Goal: Transaction & Acquisition: Purchase product/service

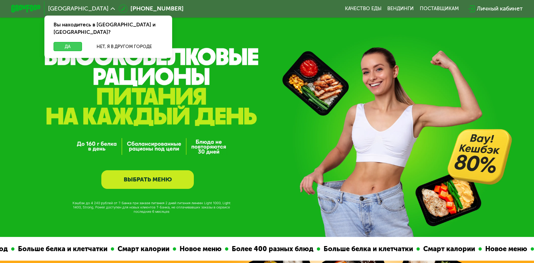
click at [65, 42] on button "Да" at bounding box center [68, 46] width 28 height 9
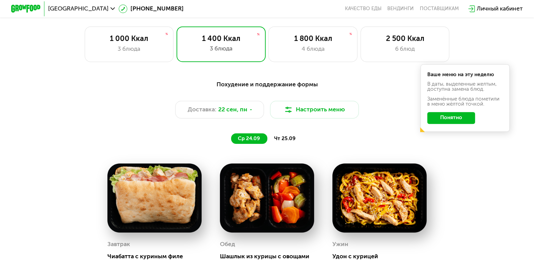
scroll to position [444, 0]
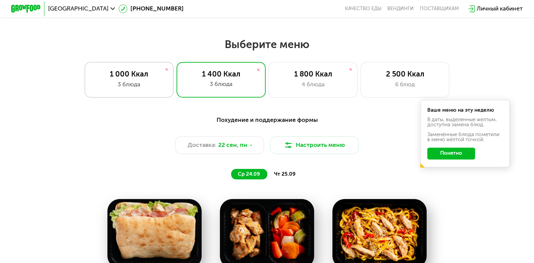
click at [169, 77] on div "1 000 Ккал 3 блюда" at bounding box center [129, 80] width 89 height 36
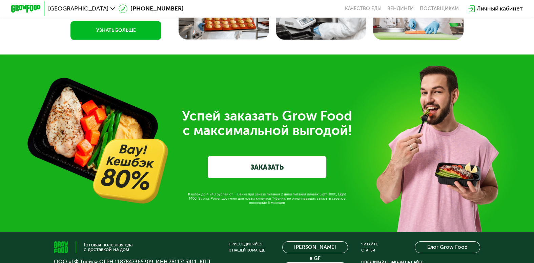
scroll to position [1960, 0]
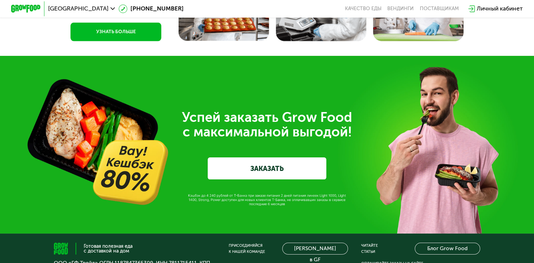
click at [281, 180] on link "ЗАКАЗАТЬ" at bounding box center [267, 169] width 119 height 22
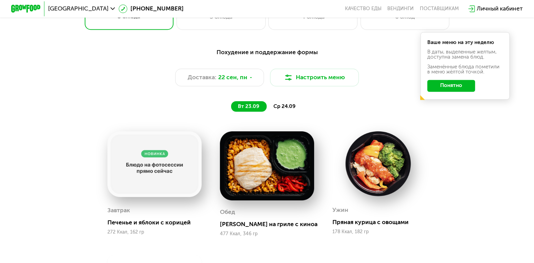
scroll to position [512, 0]
click at [254, 87] on div "Доставка: [DATE]" at bounding box center [219, 78] width 89 height 18
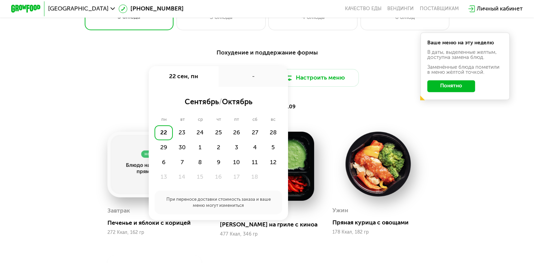
click at [350, 109] on div "вт 23.09 ср 24.09" at bounding box center [267, 107] width 308 height 11
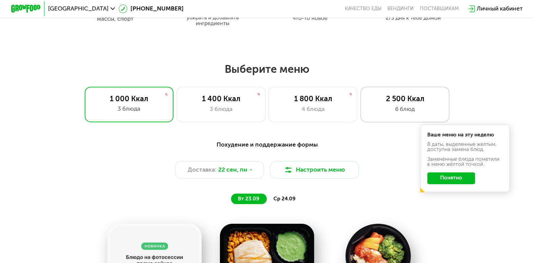
click at [394, 109] on div "6 блюд" at bounding box center [405, 109] width 74 height 9
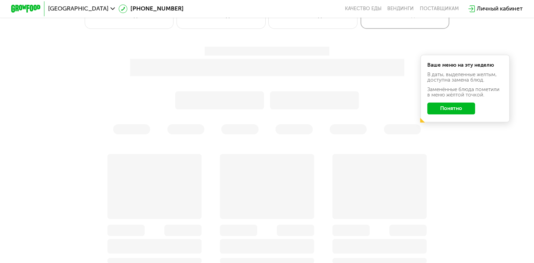
scroll to position [514, 0]
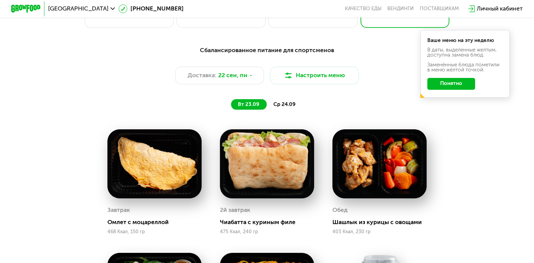
click at [449, 90] on button "Понятно" at bounding box center [451, 84] width 48 height 12
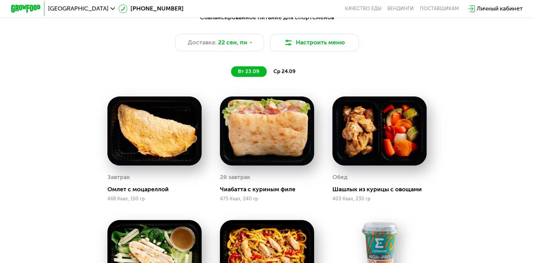
scroll to position [546, 0]
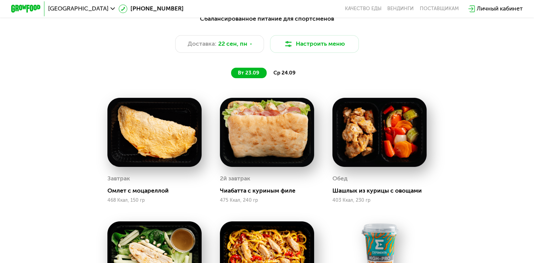
click at [284, 76] on span "ср 24.09" at bounding box center [284, 73] width 22 height 6
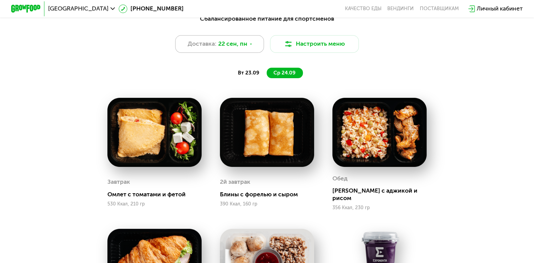
click at [228, 47] on span "22 сен, пн" at bounding box center [232, 44] width 29 height 9
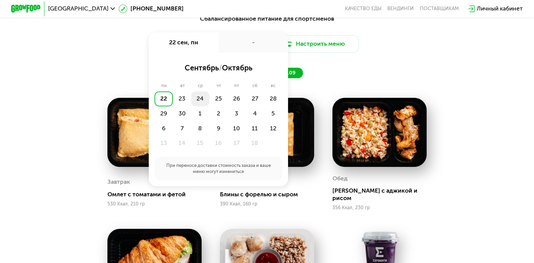
click at [193, 98] on div "24" at bounding box center [200, 98] width 18 height 15
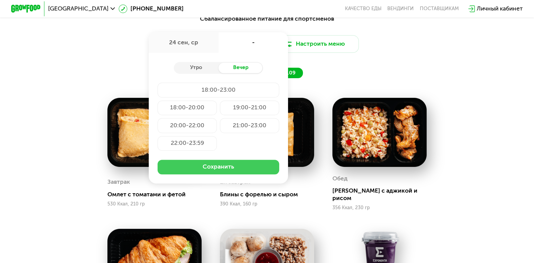
click at [222, 175] on button "Сохранить" at bounding box center [219, 167] width 122 height 15
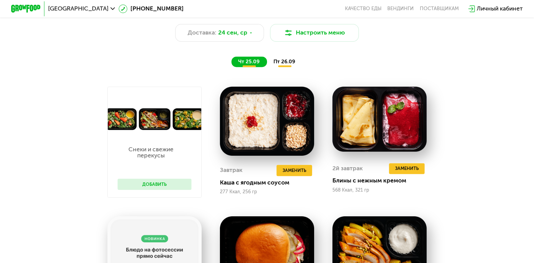
scroll to position [556, 0]
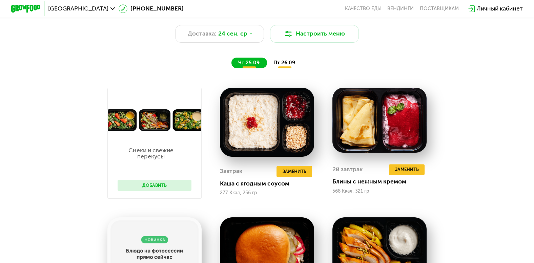
click at [147, 190] on button "Добавить" at bounding box center [155, 185] width 74 height 11
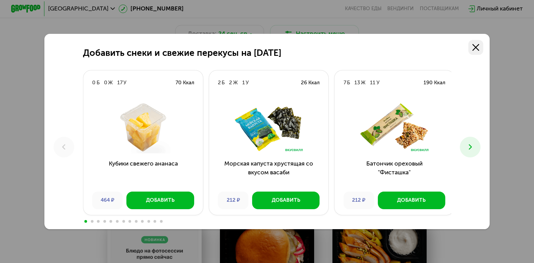
click at [477, 49] on icon at bounding box center [475, 47] width 7 height 7
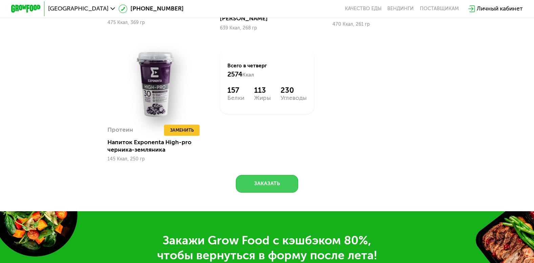
click at [268, 179] on button "Заказать" at bounding box center [267, 184] width 62 height 18
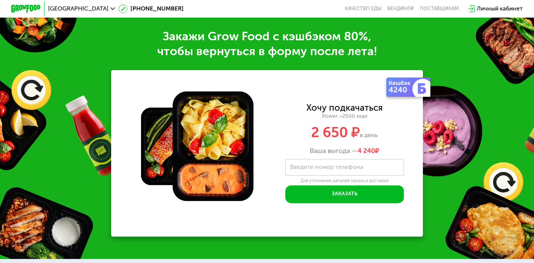
scroll to position [1067, 0]
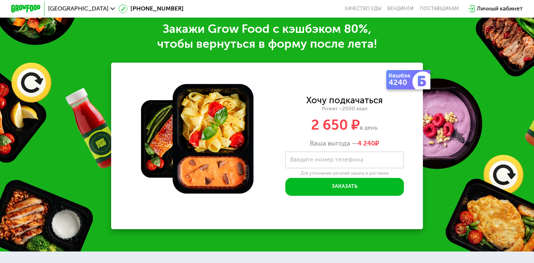
drag, startPoint x: 308, startPoint y: 132, endPoint x: 393, endPoint y: 129, distance: 85.4
click at [393, 129] on div "2 650 ₽ в день" at bounding box center [344, 125] width 156 height 14
drag, startPoint x: 393, startPoint y: 129, endPoint x: 307, endPoint y: 133, distance: 86.8
click at [307, 132] on div "2 650 ₽ в день" at bounding box center [344, 125] width 156 height 14
click at [310, 132] on div "2 650 ₽ в день" at bounding box center [344, 125] width 156 height 14
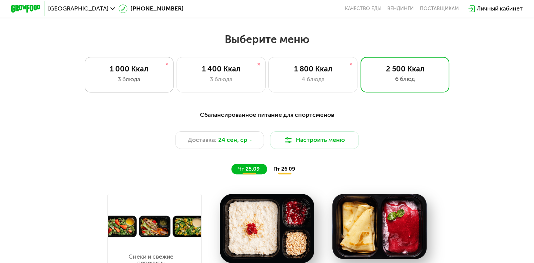
click at [143, 79] on div "3 блюда" at bounding box center [129, 79] width 74 height 9
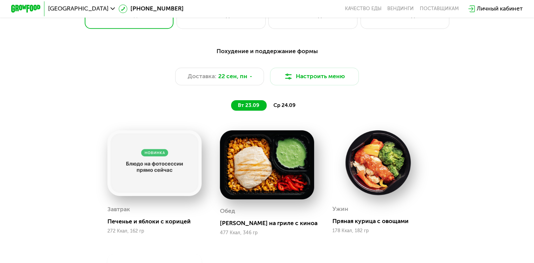
scroll to position [445, 0]
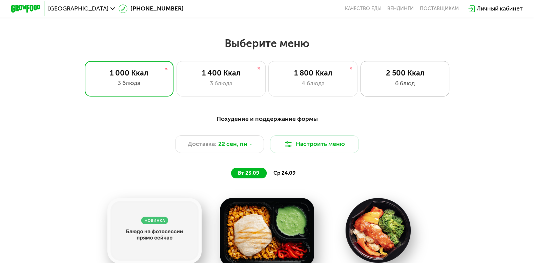
click at [373, 85] on div "6 блюд" at bounding box center [405, 83] width 74 height 9
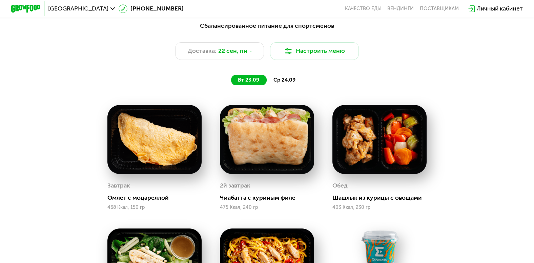
scroll to position [510, 0]
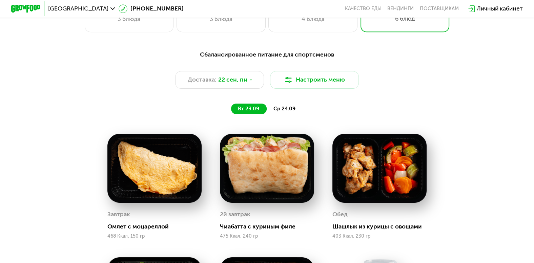
click at [295, 114] on div "ср 24.09" at bounding box center [285, 109] width 36 height 11
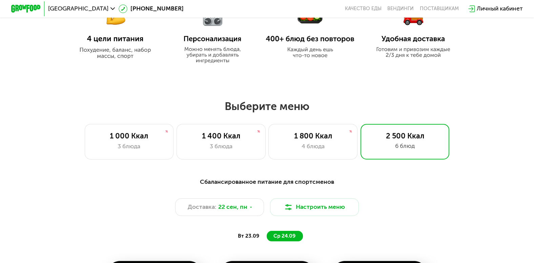
scroll to position [371, 0]
